Goal: Task Accomplishment & Management: Use online tool/utility

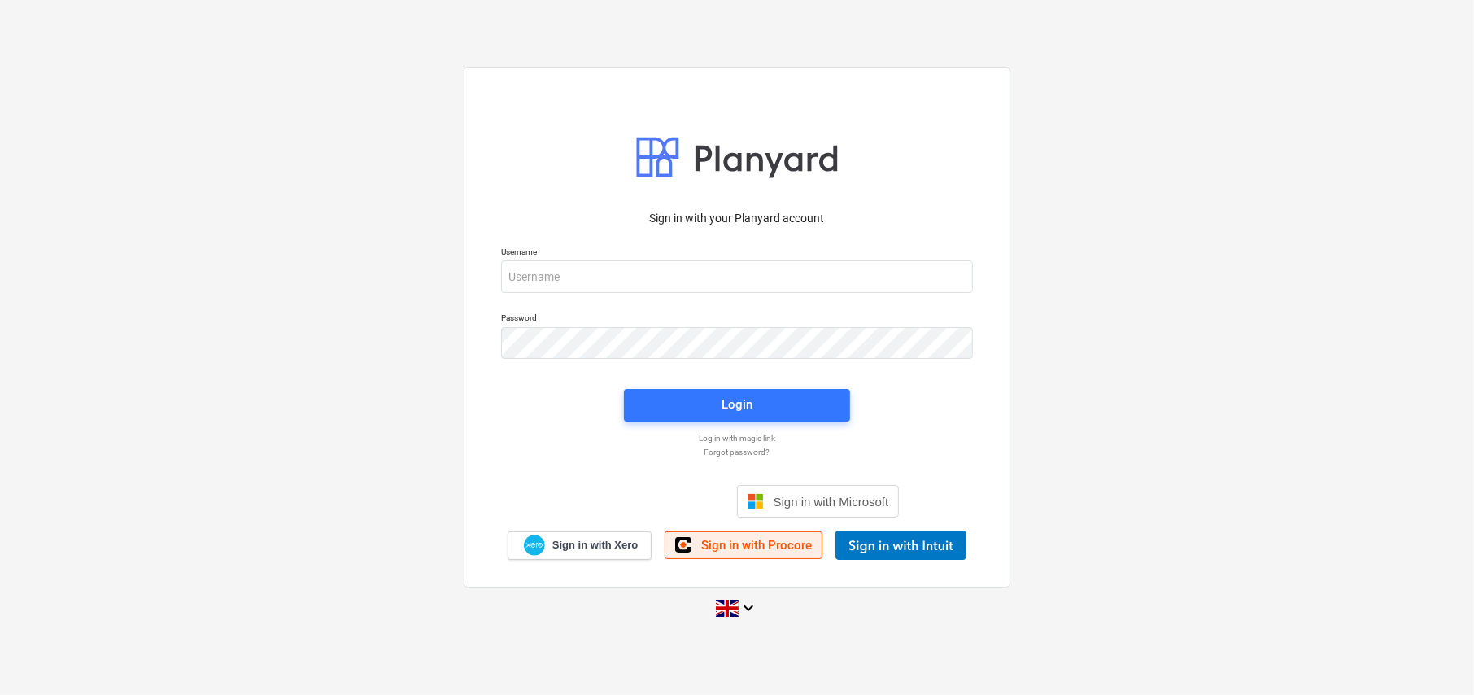
click at [767, 536] on link "Sign in with Procore" at bounding box center [744, 545] width 158 height 28
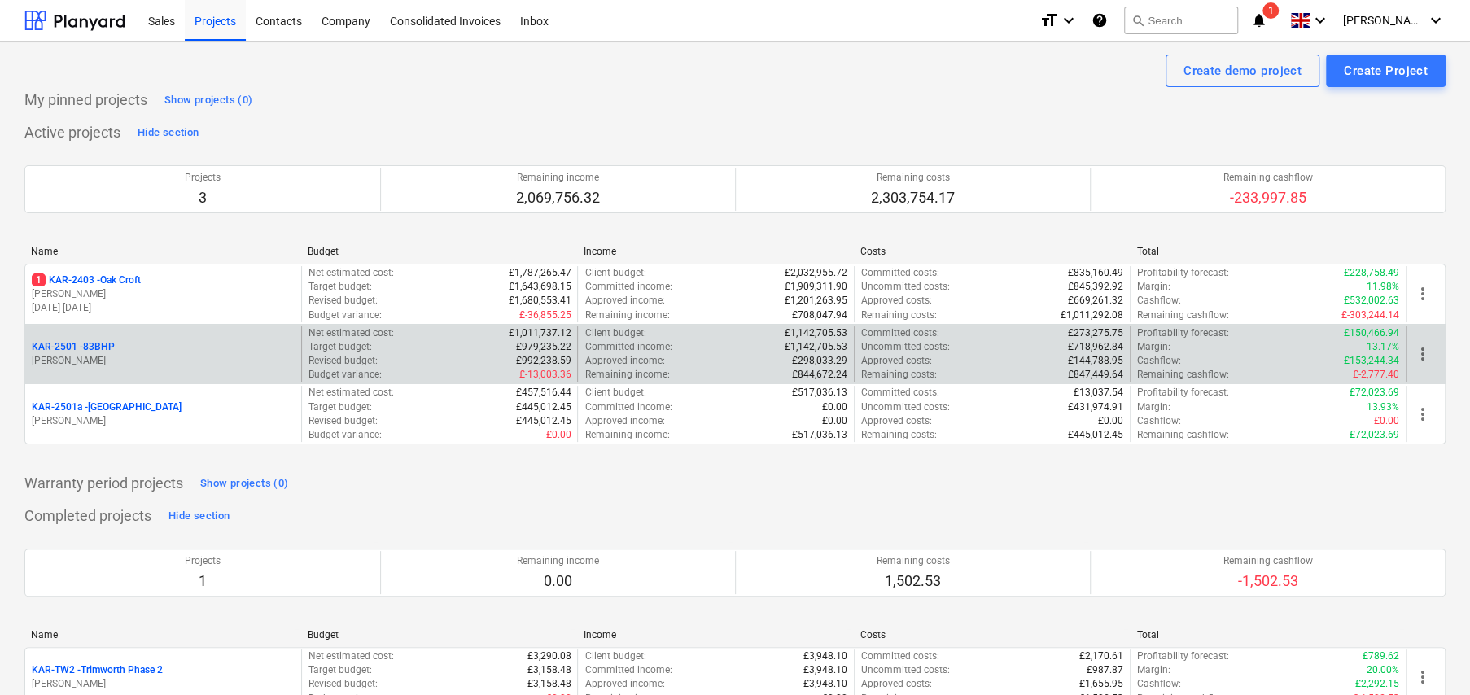
click at [100, 350] on p "KAR-2501 - 83BHP" at bounding box center [73, 347] width 83 height 14
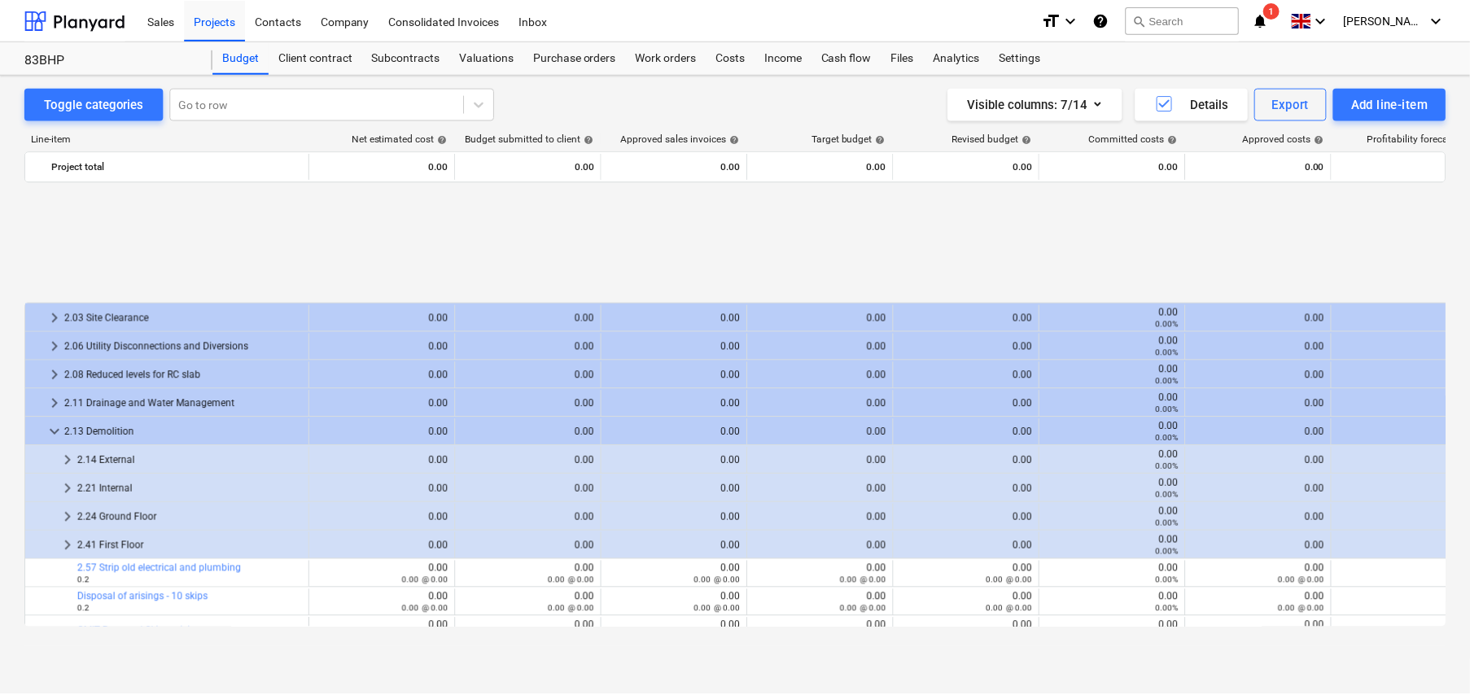
scroll to position [688, 0]
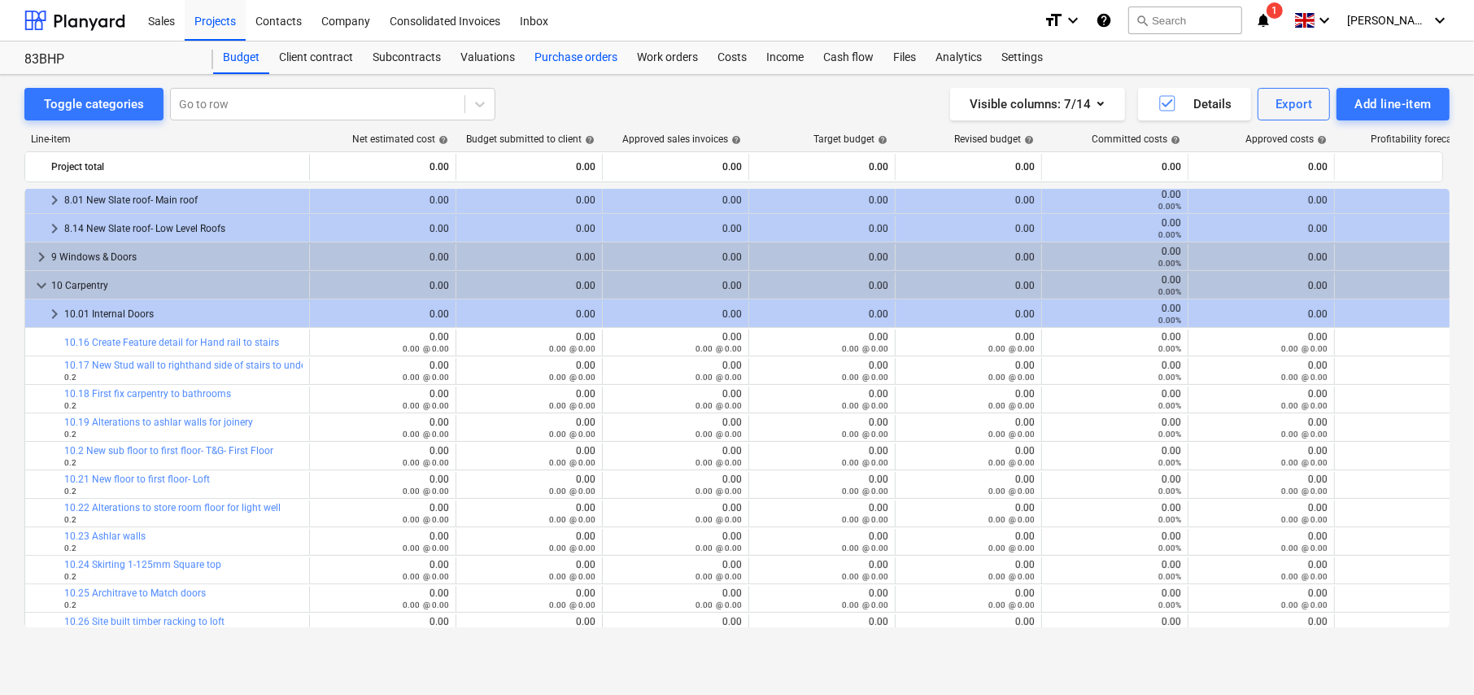
click at [590, 62] on div "Purchase orders" at bounding box center [576, 57] width 103 height 33
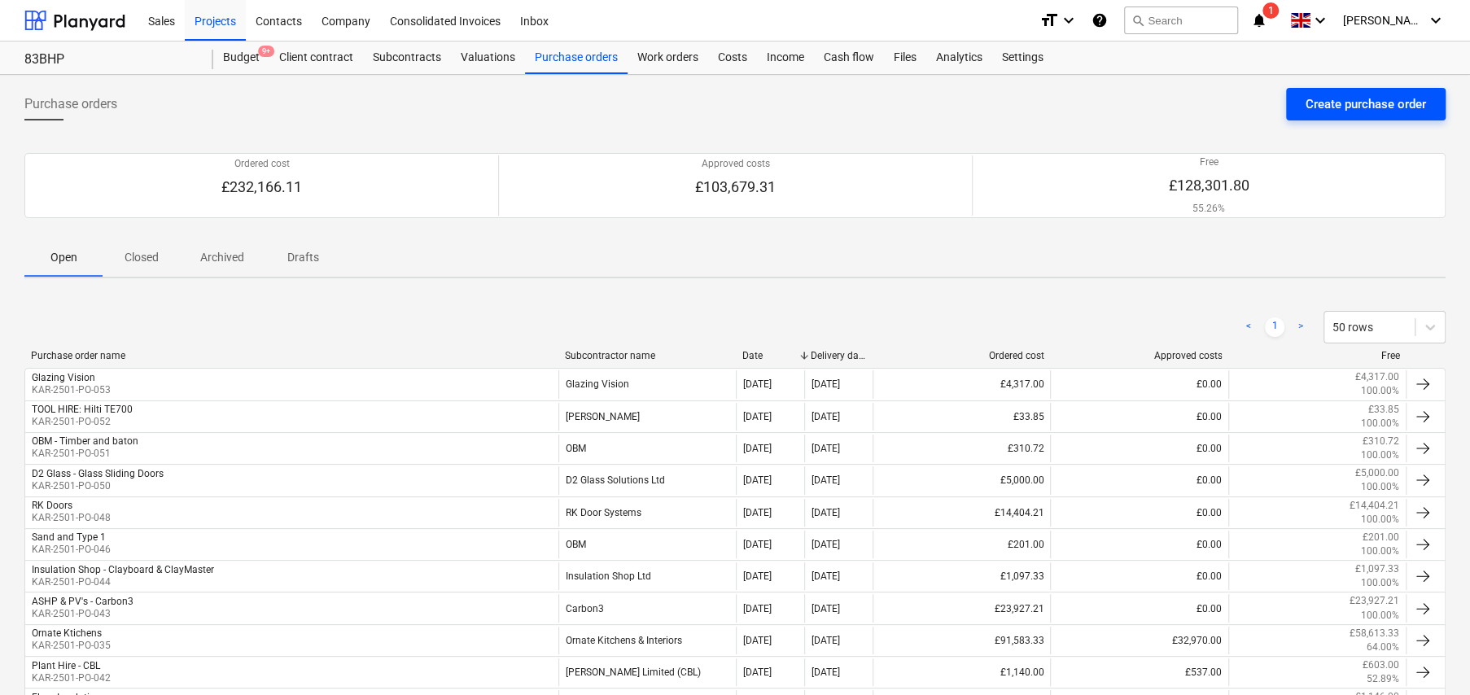
click at [1319, 106] on div "Create purchase order" at bounding box center [1365, 104] width 120 height 21
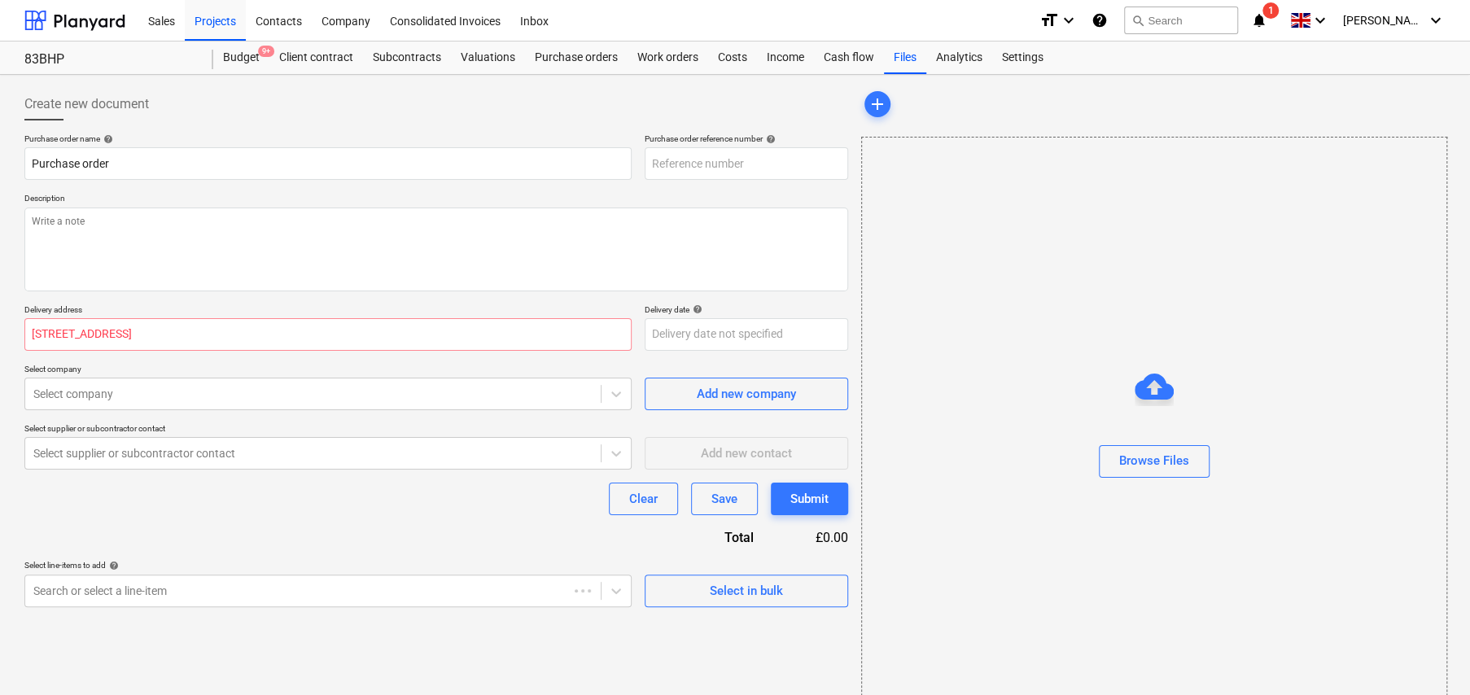
type textarea "x"
type input "KAR-2501-PO-055"
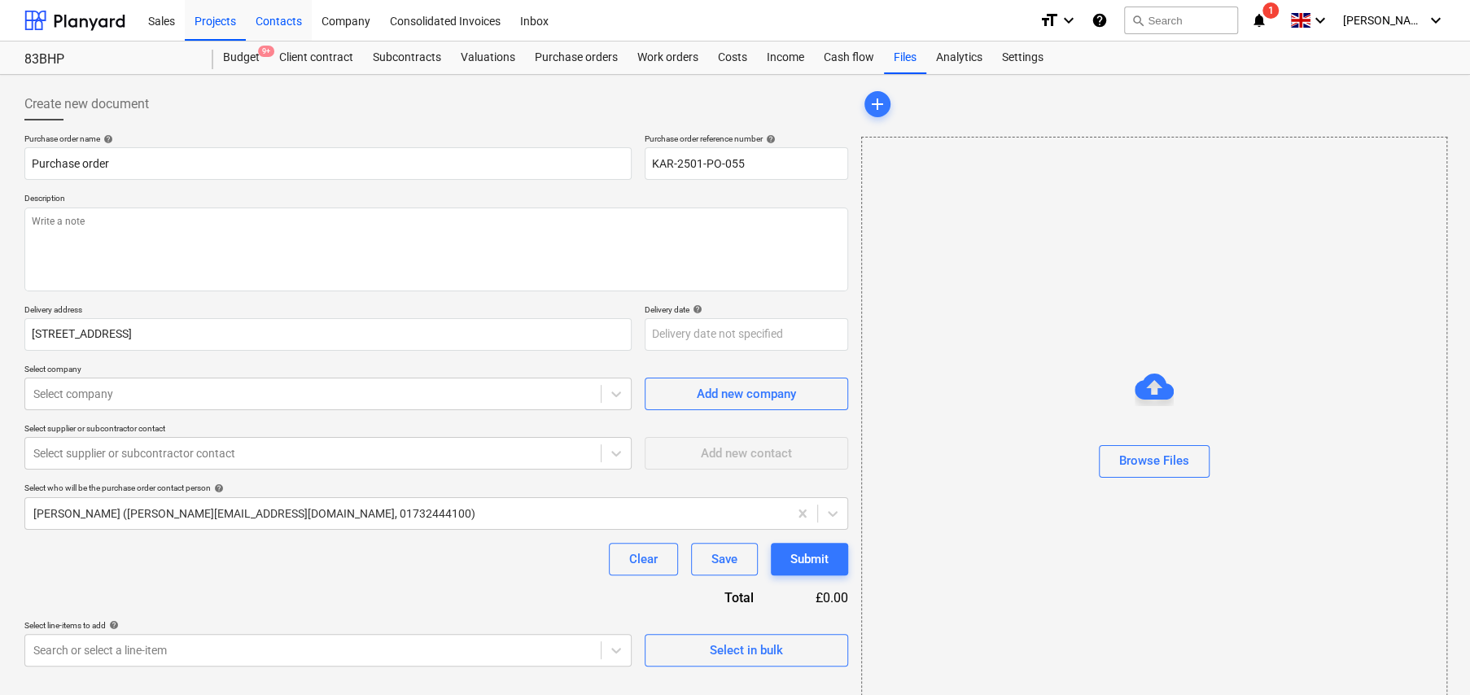
type textarea "x"
